Goal: Information Seeking & Learning: Learn about a topic

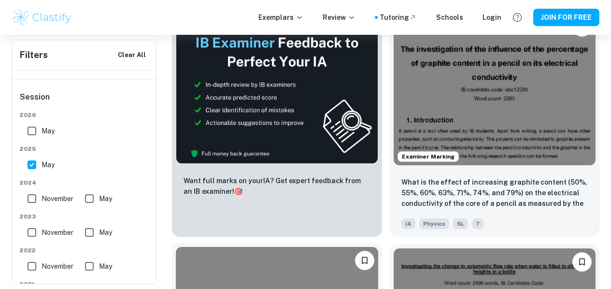
scroll to position [531, 0]
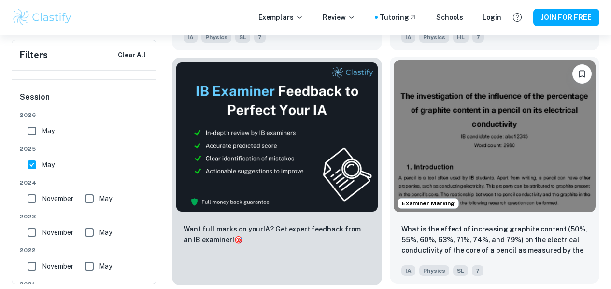
drag, startPoint x: 364, startPoint y: 133, endPoint x: 172, endPoint y: 170, distance: 194.8
click at [390, 216] on div "What is the effect of increasing graphite content (50%, 55%, 60%, 63%, 71%, 74%…" at bounding box center [495, 250] width 210 height 68
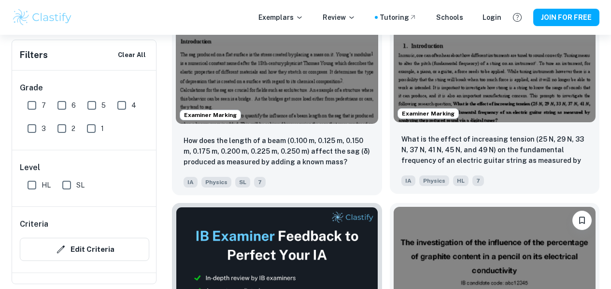
scroll to position [338, 0]
